Goal: Task Accomplishment & Management: Manage account settings

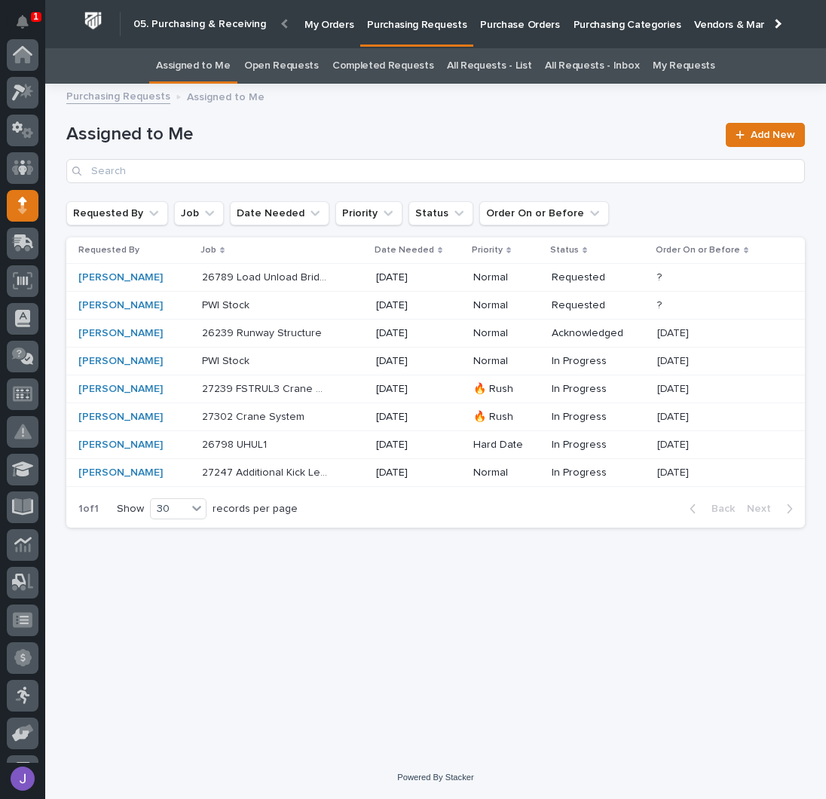
scroll to position [151, 0]
click at [314, 633] on div "Loading... Saving… Loading... Saving… Assigned to Me Add New Requested By Job D…" at bounding box center [436, 406] width 754 height 626
click at [331, 283] on p "26789 Load Unload Bridges" at bounding box center [266, 276] width 129 height 16
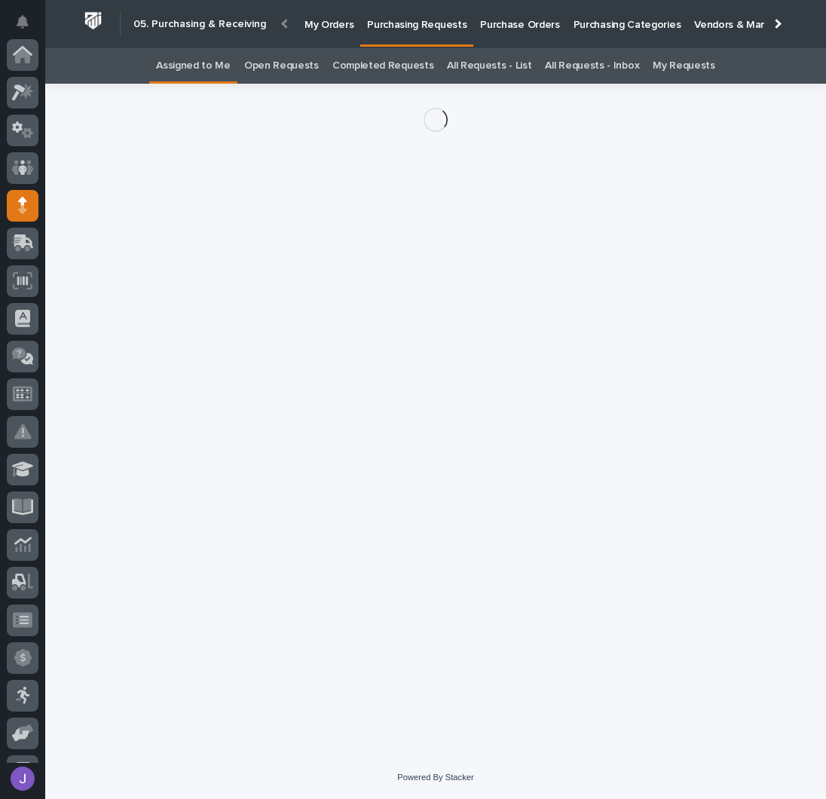
scroll to position [151, 0]
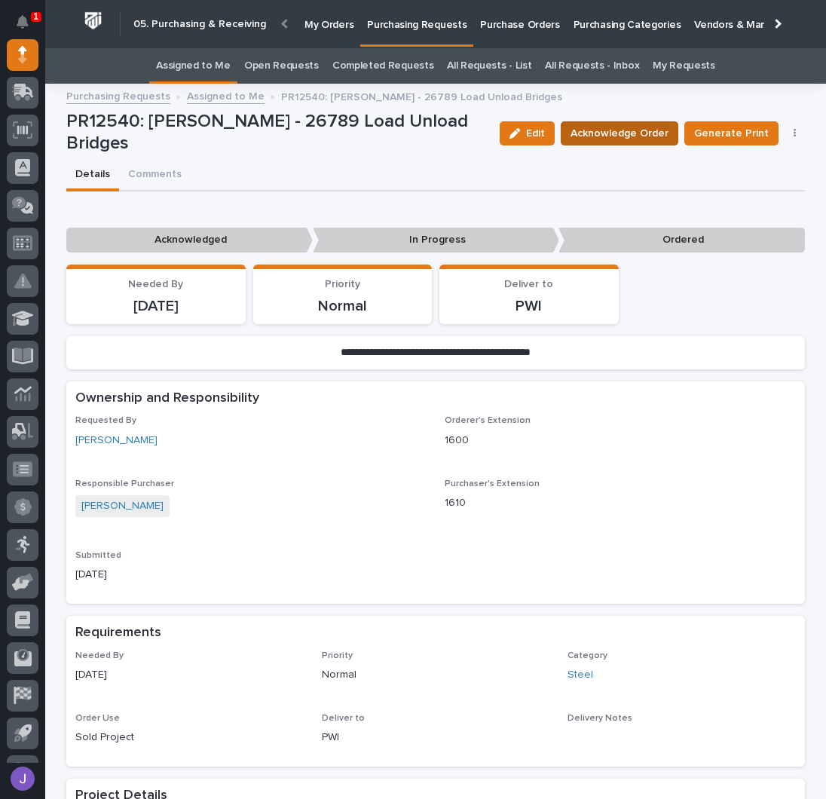
click at [638, 136] on span "Acknowledge Order" at bounding box center [619, 133] width 98 height 18
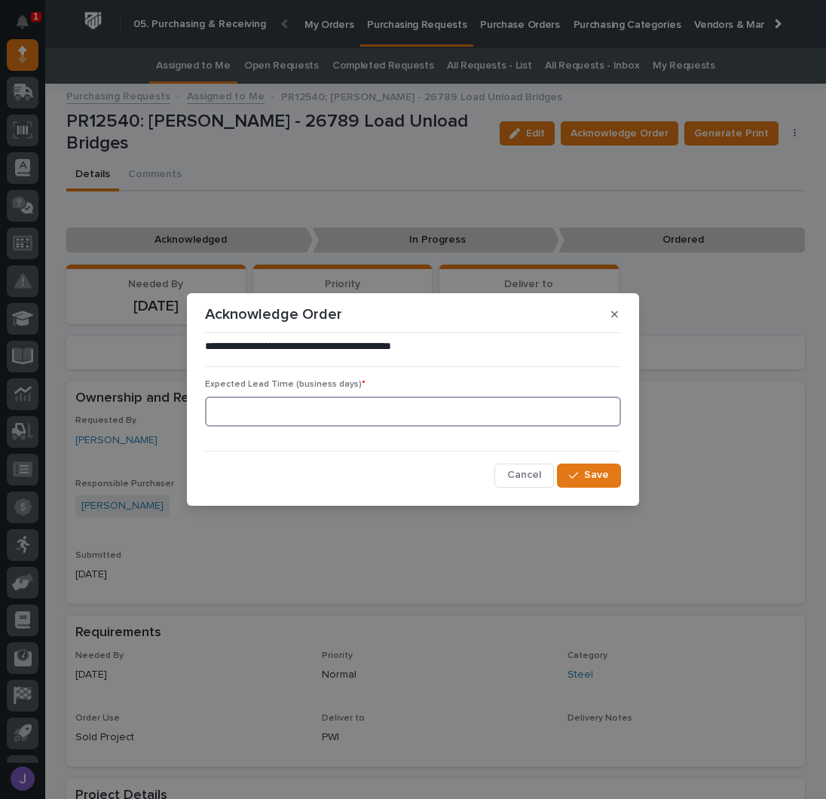
click at [414, 402] on input at bounding box center [413, 411] width 416 height 30
type input "0"
click at [598, 479] on span "Save" at bounding box center [596, 475] width 25 height 14
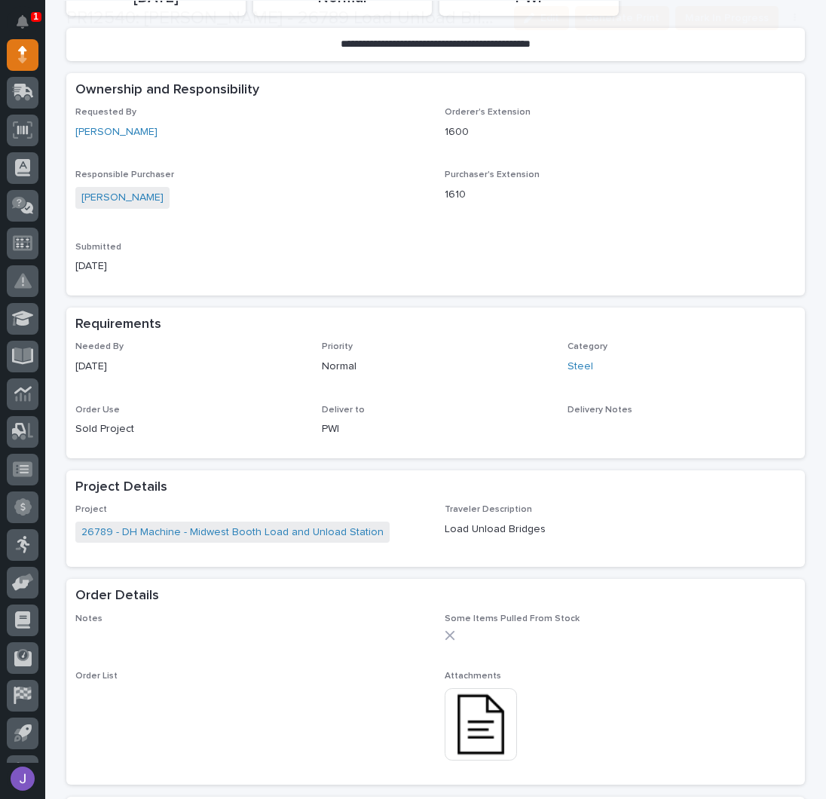
scroll to position [402, 0]
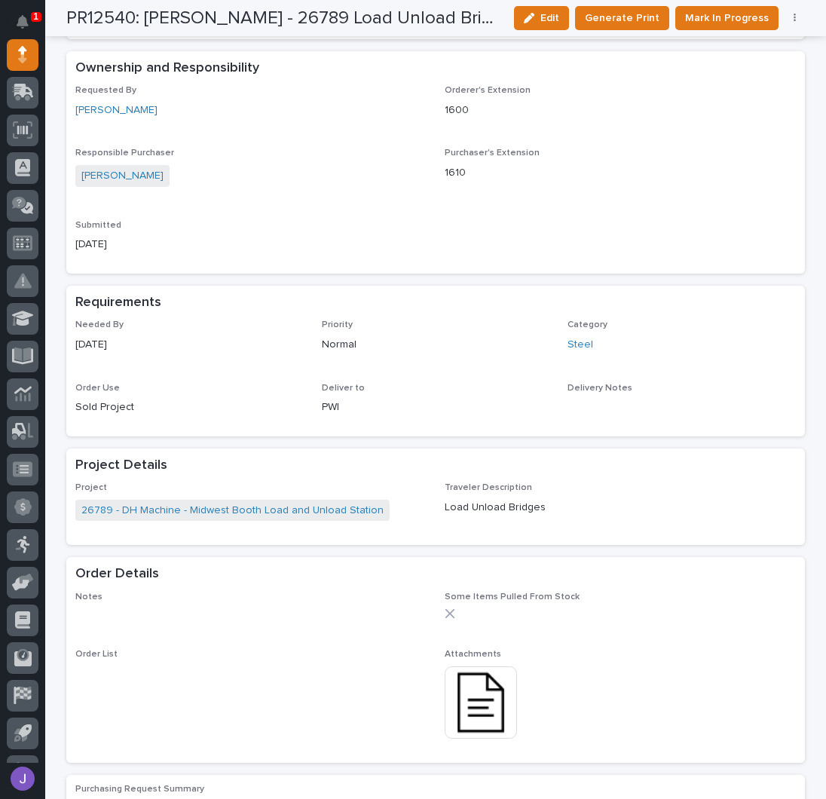
click at [491, 683] on img at bounding box center [481, 702] width 72 height 72
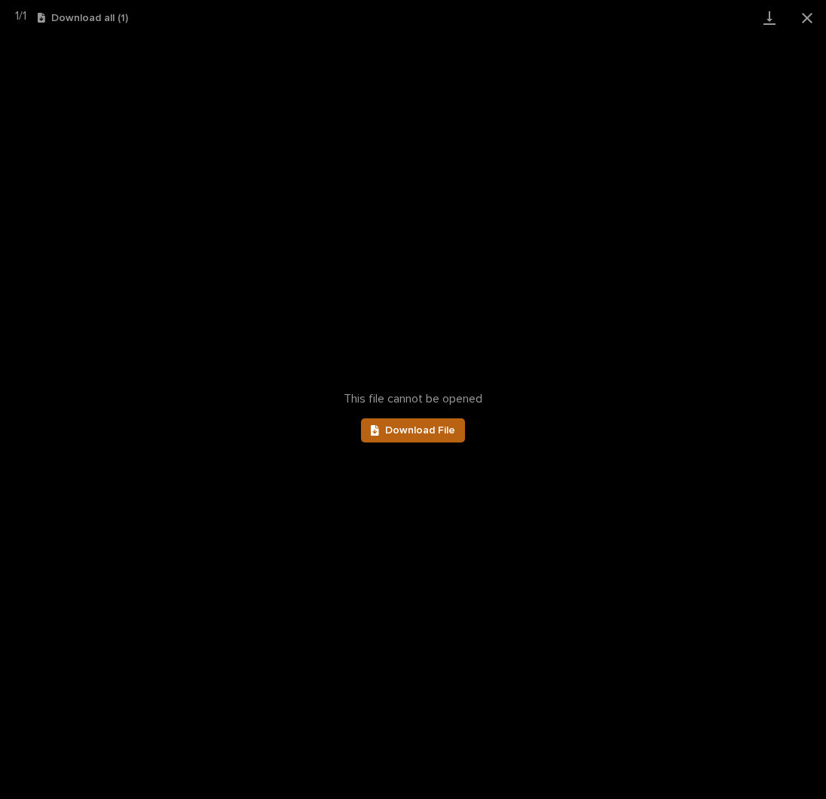
click at [405, 436] on link "Download File" at bounding box center [413, 430] width 104 height 24
click at [800, 15] on button "Close gallery" at bounding box center [807, 17] width 38 height 35
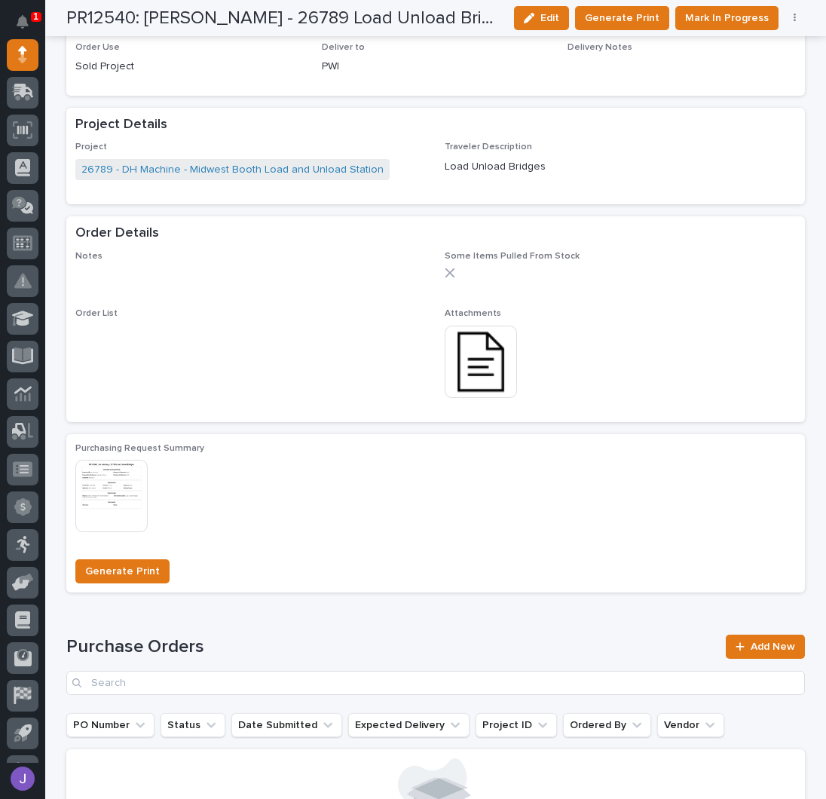
scroll to position [803, 0]
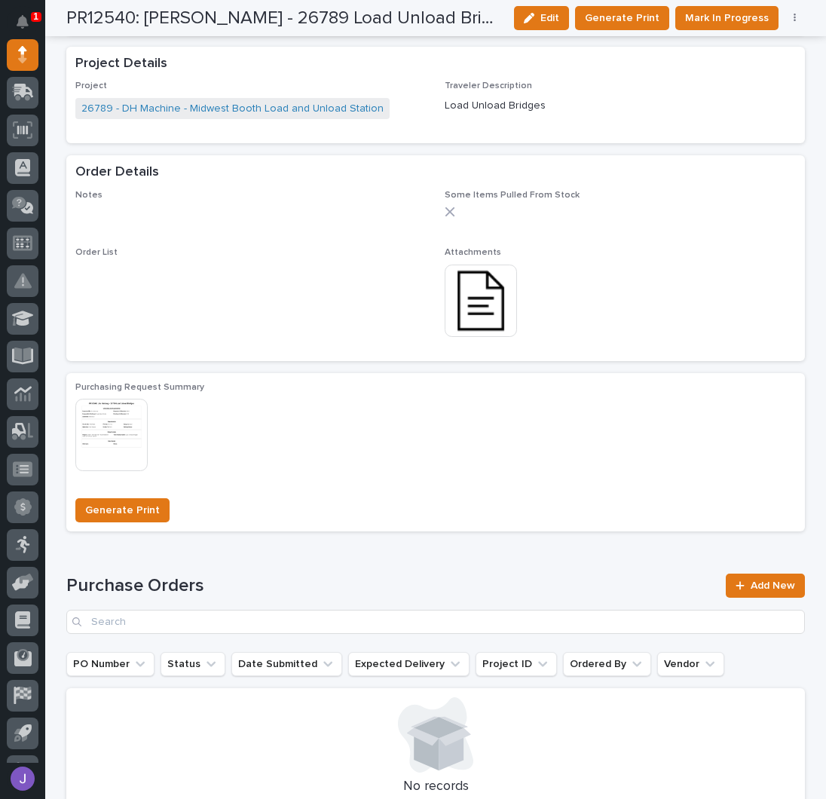
click at [475, 310] on img at bounding box center [481, 301] width 72 height 72
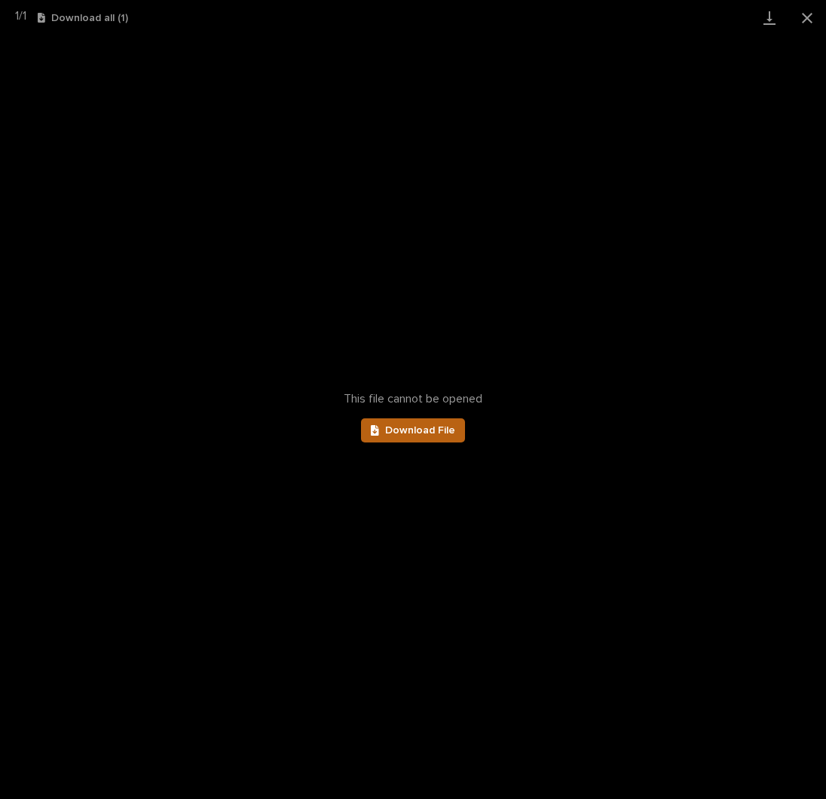
click at [434, 439] on link "Download File" at bounding box center [413, 430] width 104 height 24
click at [800, 14] on button "Close gallery" at bounding box center [807, 17] width 38 height 35
